Goal: Task Accomplishment & Management: Use online tool/utility

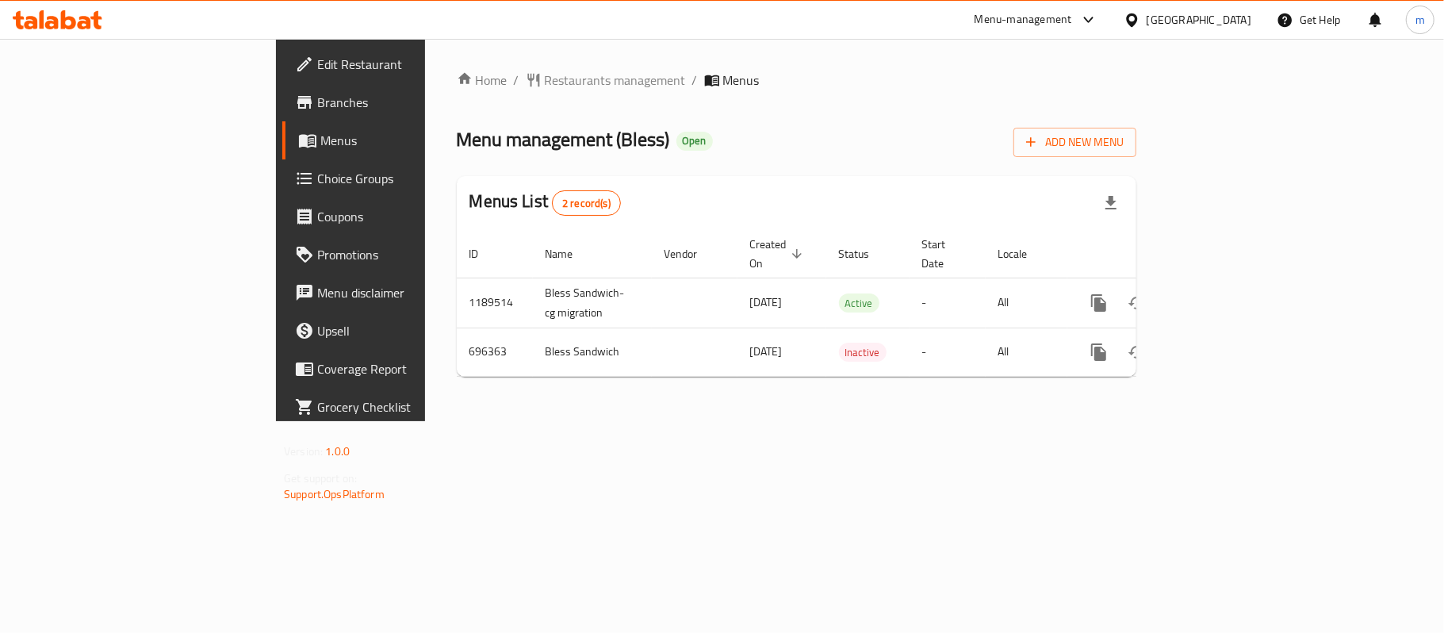
click at [317, 185] on span "Choice Groups" at bounding box center [410, 178] width 187 height 19
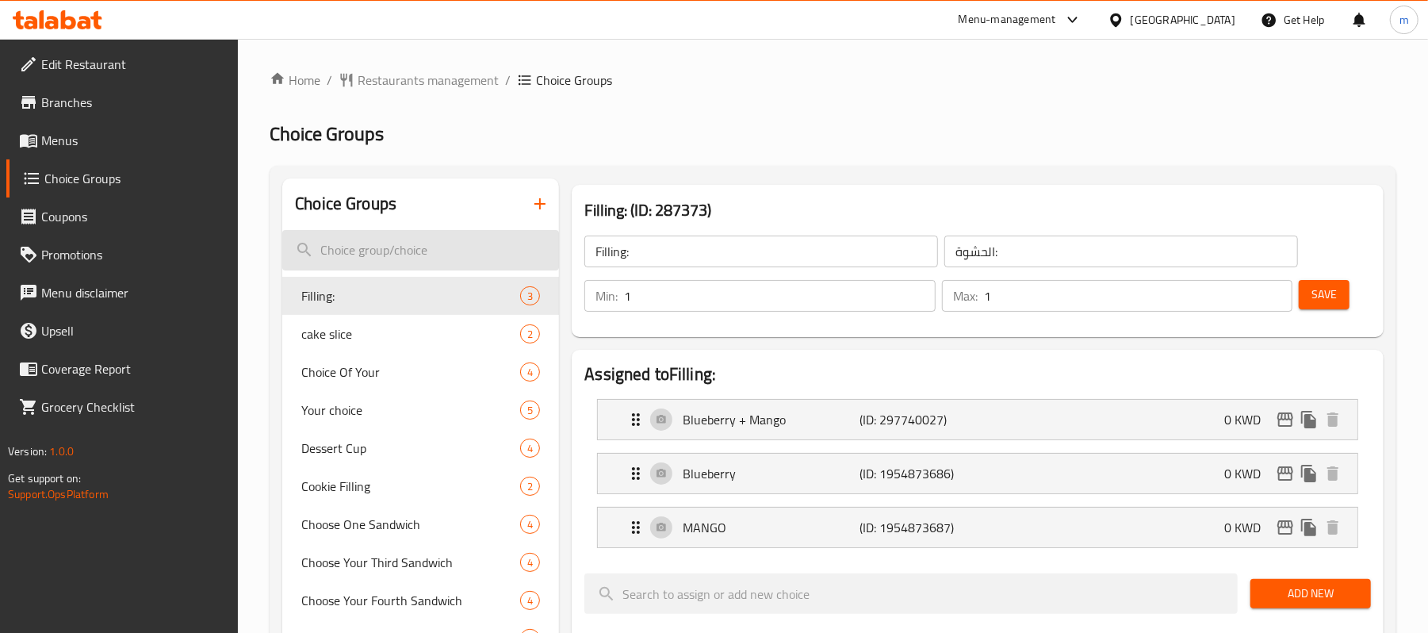
click at [389, 254] on input "search" at bounding box center [420, 250] width 277 height 40
paste input "pieces"
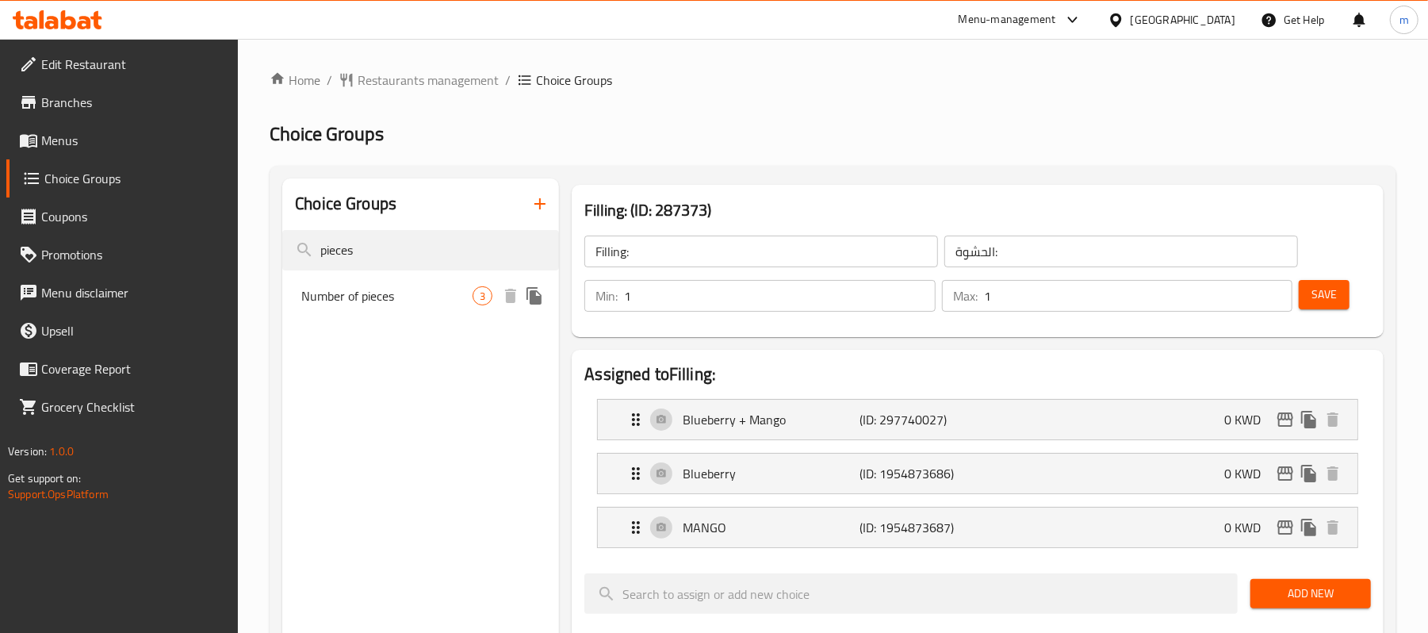
type input "pieces"
click at [385, 293] on span "Number of pieces" at bounding box center [386, 295] width 171 height 19
type input "Number of pieces"
type input "عدد القطع"
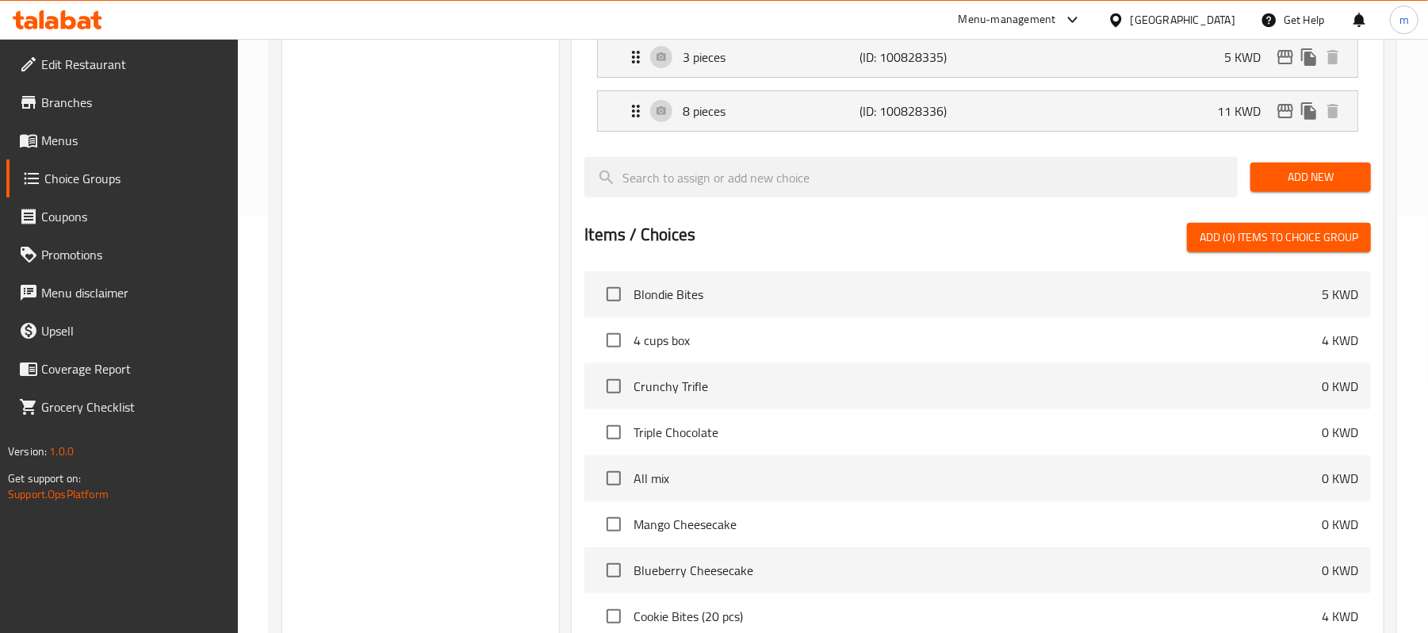
scroll to position [105, 0]
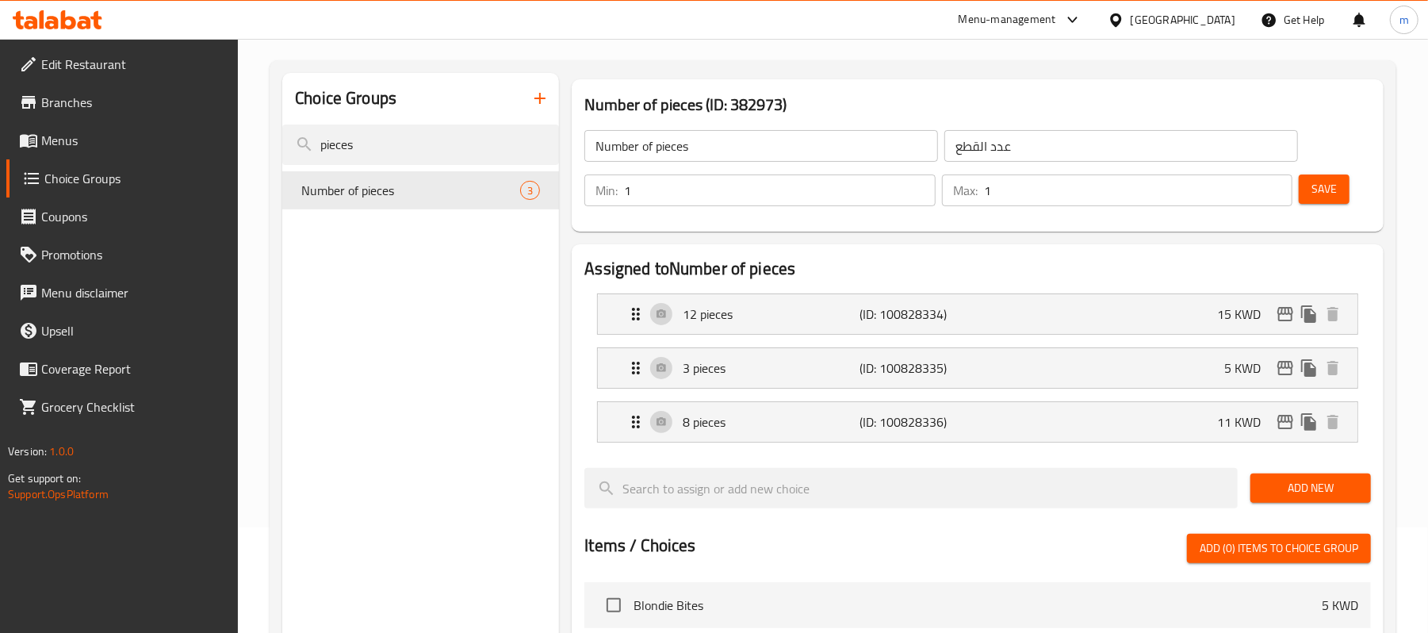
click at [45, 10] on icon at bounding box center [58, 19] width 90 height 19
